Goal: Transaction & Acquisition: Purchase product/service

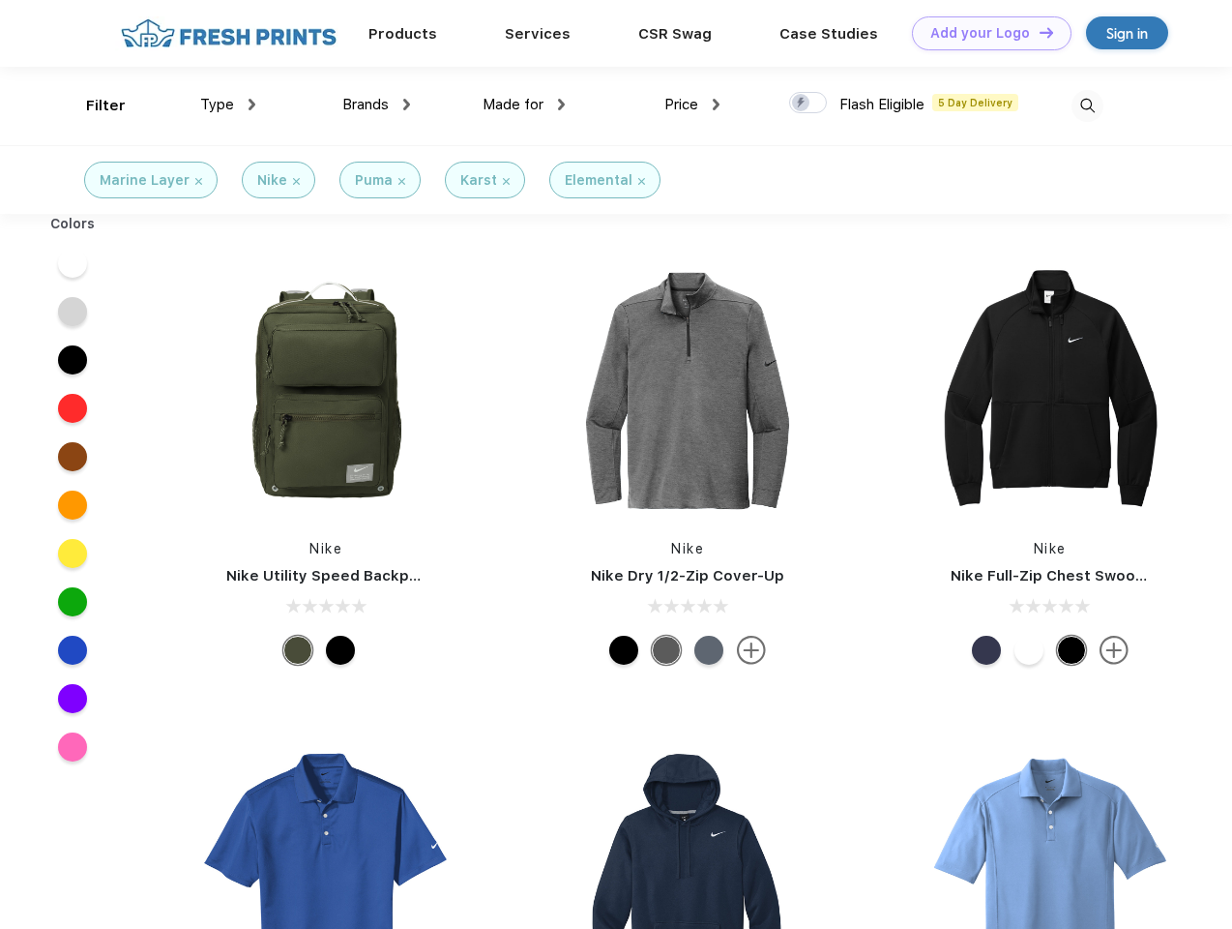
click at [985, 33] on link "Add your Logo Design Tool" at bounding box center [992, 33] width 160 height 34
click at [0, 0] on div "Design Tool" at bounding box center [0, 0] width 0 height 0
click at [1038, 32] on link "Add your Logo Design Tool" at bounding box center [992, 33] width 160 height 34
click at [93, 105] on div "Filter" at bounding box center [106, 106] width 40 height 22
click at [228, 104] on span "Type" at bounding box center [217, 104] width 34 height 17
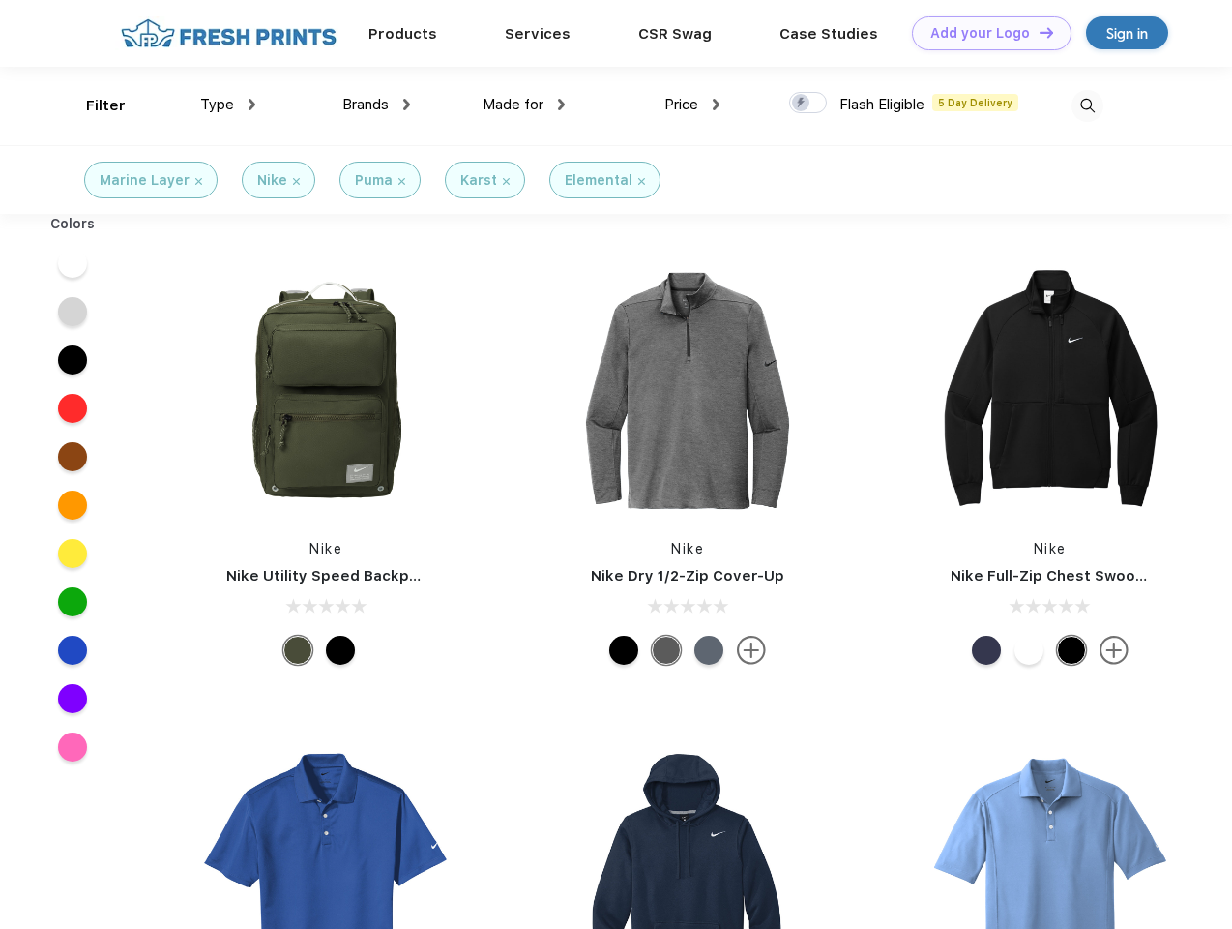
click at [376, 104] on span "Brands" at bounding box center [365, 104] width 46 height 17
click at [524, 104] on span "Made for" at bounding box center [513, 104] width 61 height 17
click at [693, 104] on span "Price" at bounding box center [682, 104] width 34 height 17
click at [809, 104] on div at bounding box center [808, 102] width 38 height 21
click at [802, 104] on input "checkbox" at bounding box center [795, 97] width 13 height 13
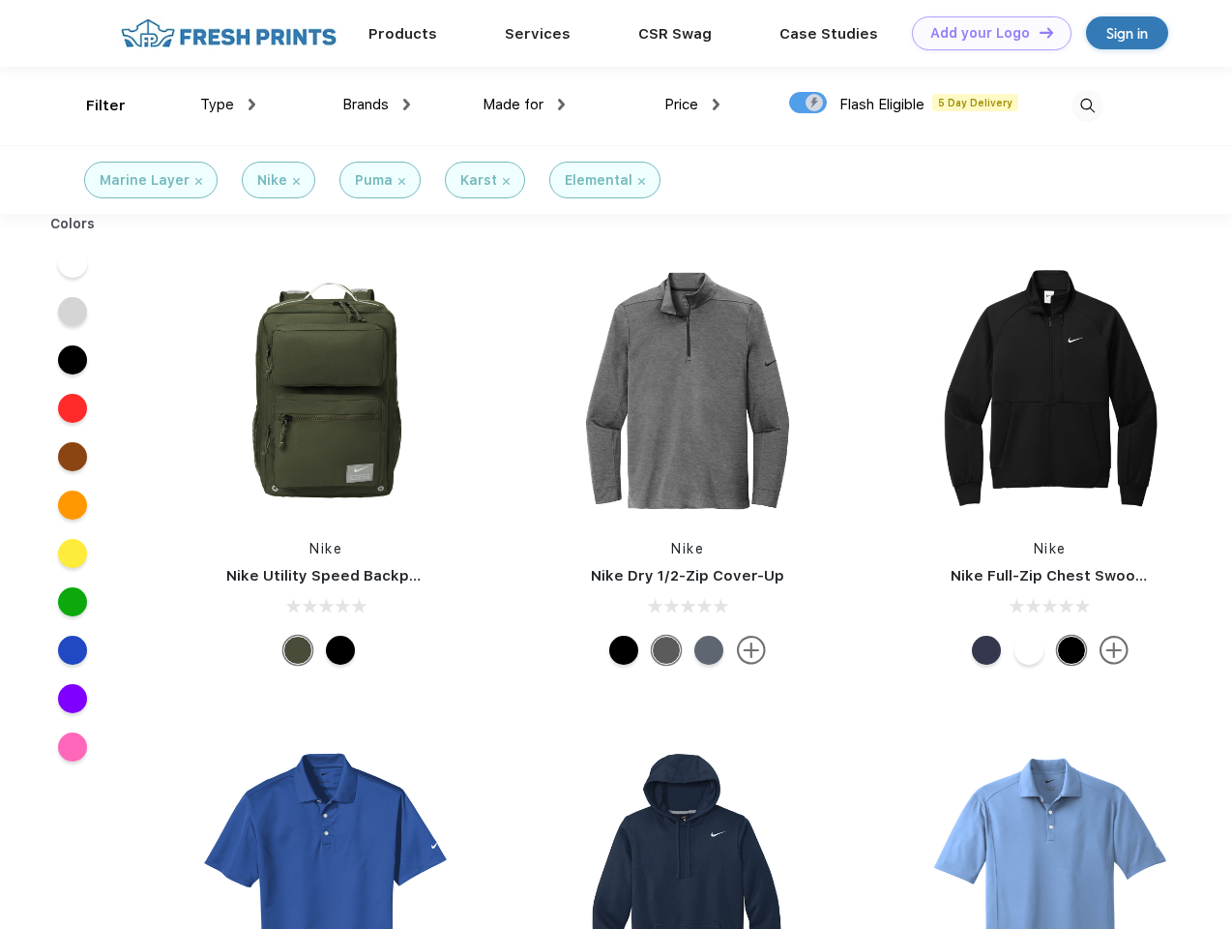
click at [1087, 105] on img at bounding box center [1088, 106] width 32 height 32
